Goal: Information Seeking & Learning: Learn about a topic

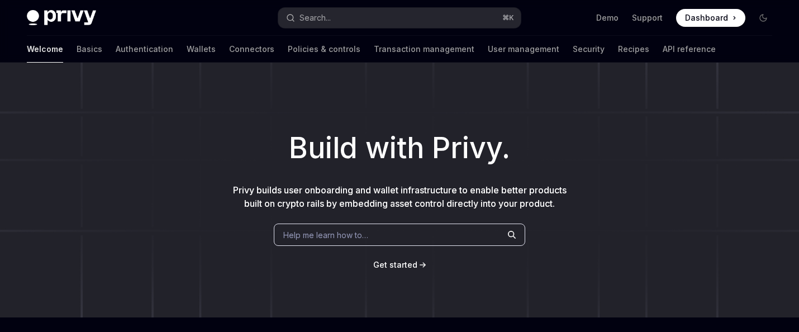
click at [71, 16] on img at bounding box center [61, 18] width 69 height 16
click at [229, 54] on link "Connectors" at bounding box center [251, 49] width 45 height 27
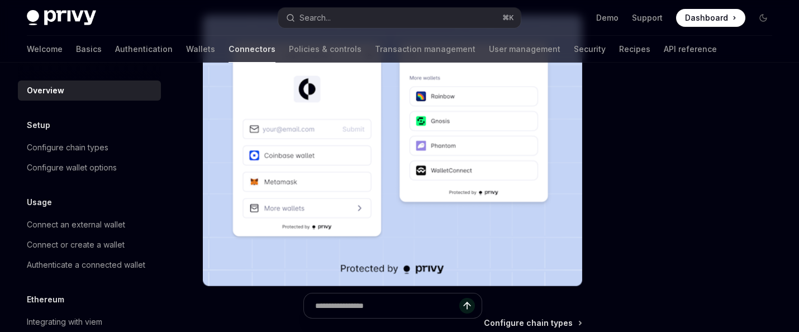
scroll to position [248, 0]
click at [489, 54] on link "User management" at bounding box center [525, 49] width 72 height 27
type textarea "*"
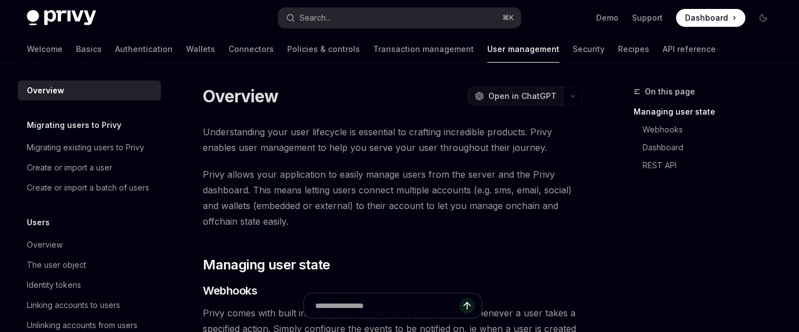
click at [495, 92] on span "Open in ChatGPT" at bounding box center [522, 96] width 68 height 11
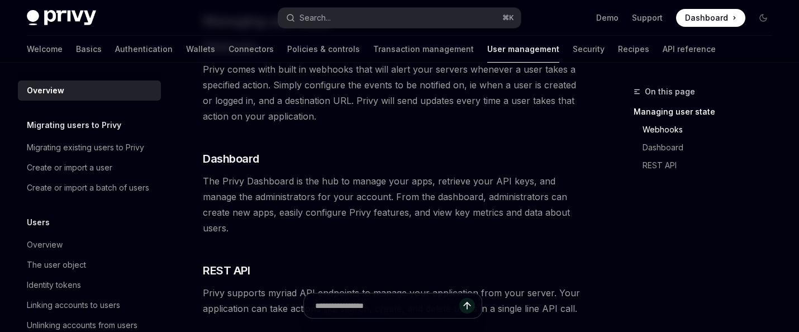
scroll to position [246, 0]
